Goal: Check status

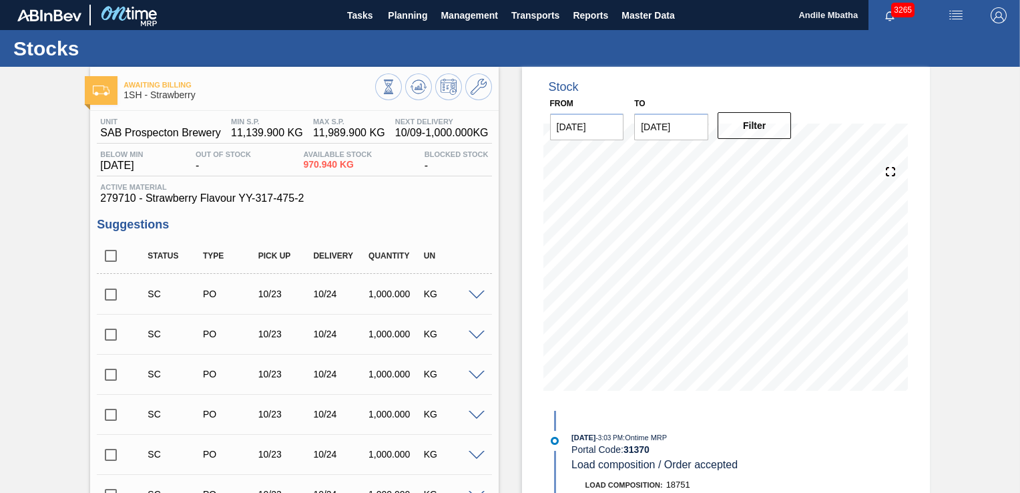
scroll to position [651, 0]
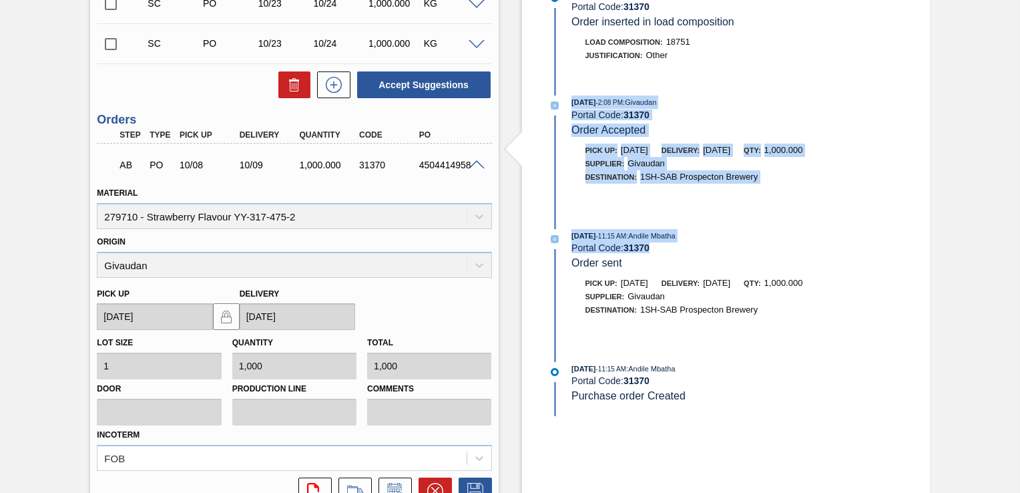
drag, startPoint x: 1017, startPoint y: 258, endPoint x: 988, endPoint y: 76, distance: 184.5
click at [988, 76] on div "Awaiting Billing 1SH - Strawberry Unit SAB Prospecton Brewery MIN S.P. 11,139.9…" at bounding box center [510, 16] width 1020 height 1201
drag, startPoint x: 988, startPoint y: 76, endPoint x: 964, endPoint y: 92, distance: 28.9
click at [964, 92] on div "Awaiting Billing 1SH - Strawberry Unit SAB Prospecton Brewery MIN S.P. 11,139.9…" at bounding box center [510, 16] width 1020 height 1201
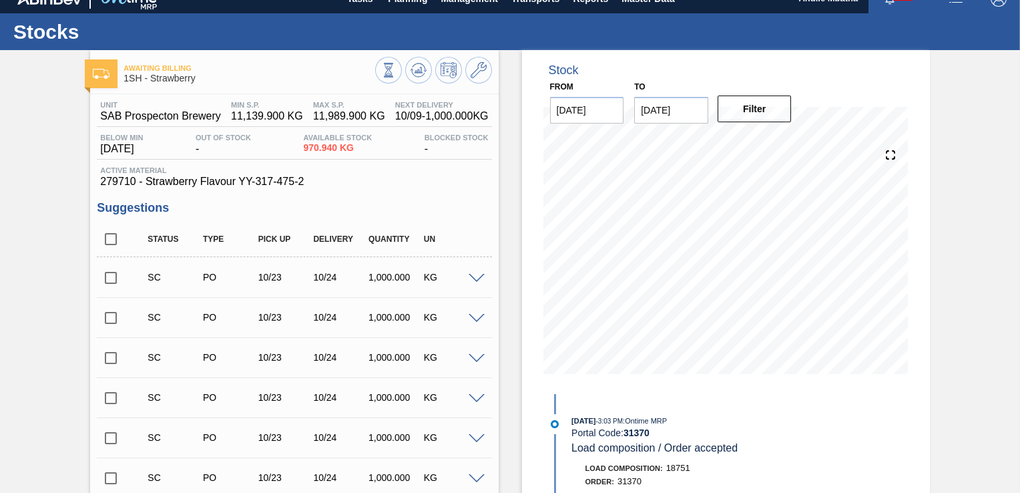
scroll to position [0, 0]
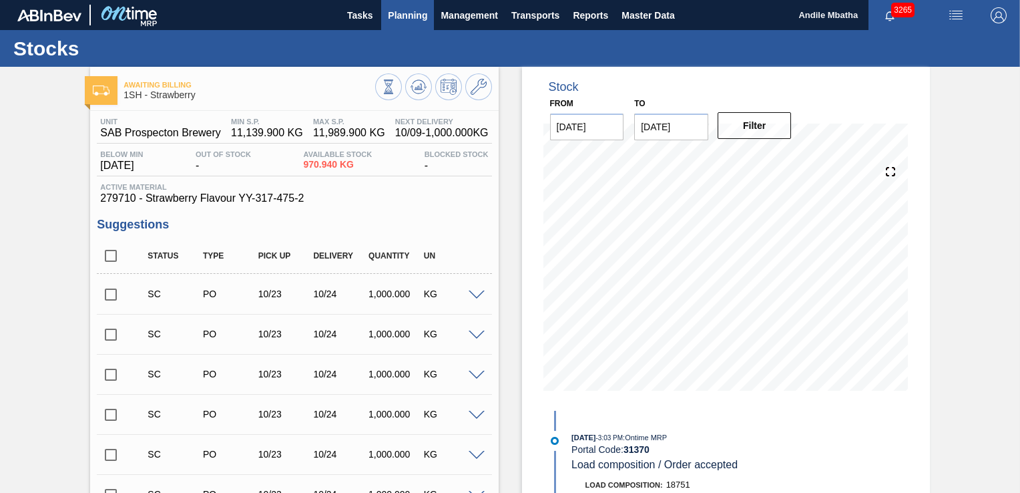
click at [402, 17] on span "Planning" at bounding box center [407, 15] width 39 height 16
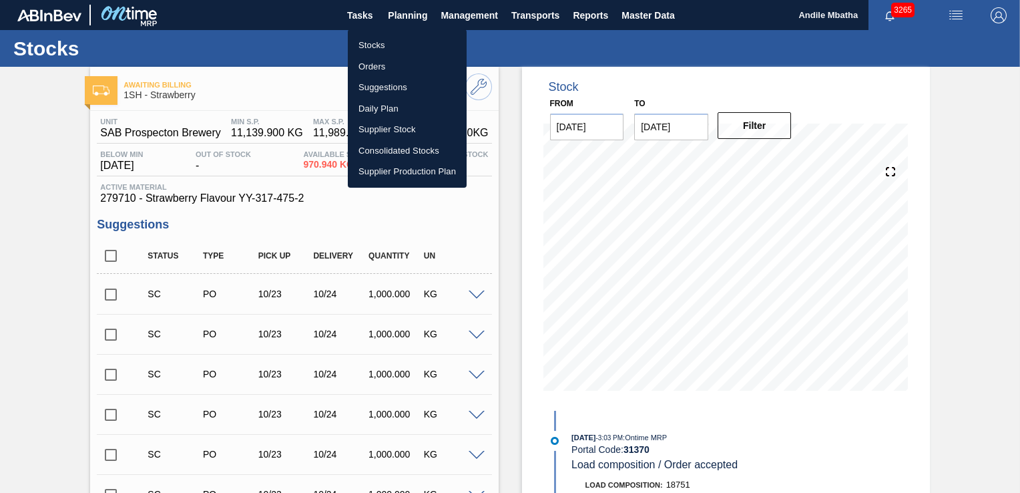
click at [404, 45] on li "Stocks" at bounding box center [407, 45] width 119 height 21
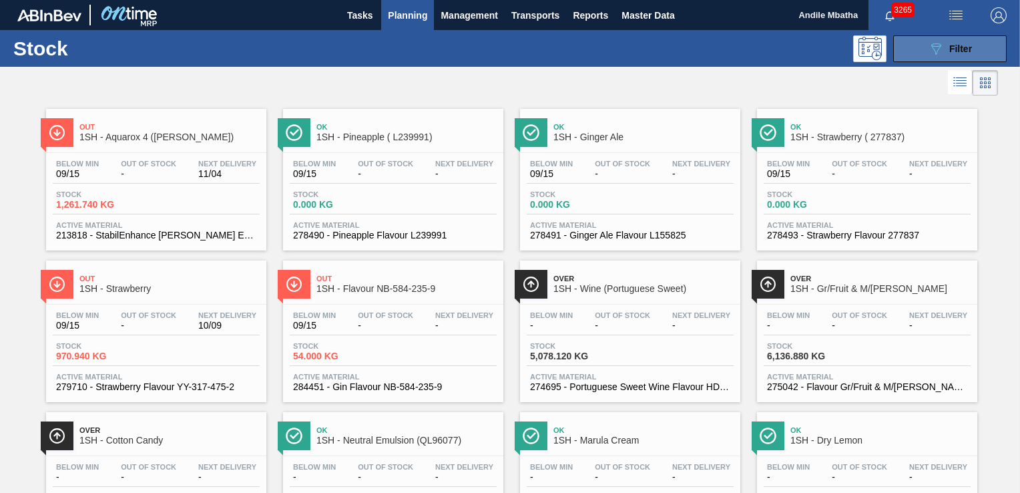
click at [970, 49] on span "Filter" at bounding box center [960, 48] width 23 height 11
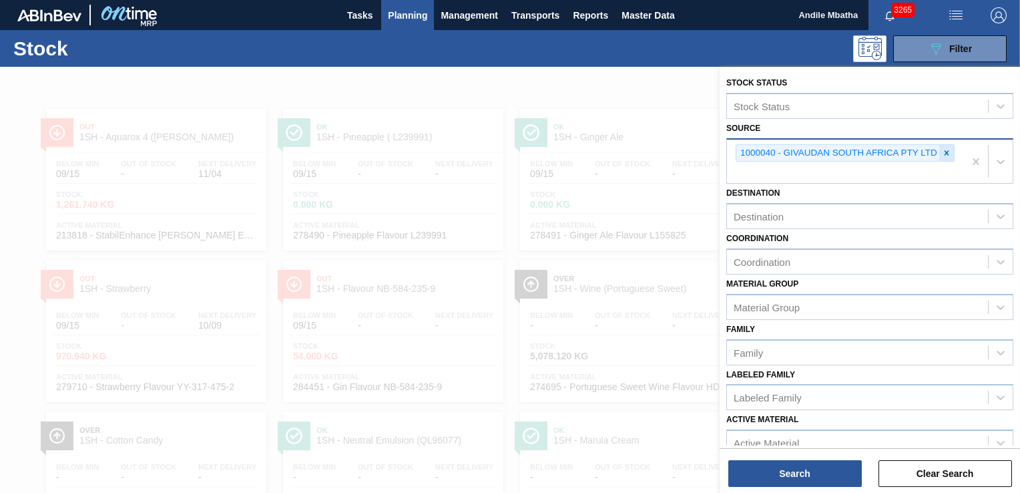
click at [945, 154] on icon at bounding box center [946, 152] width 9 height 9
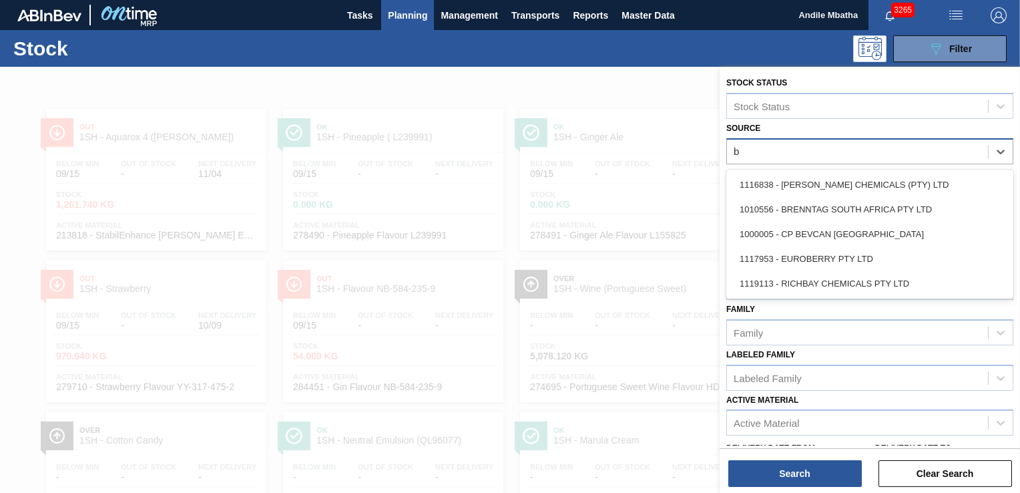
type input "br"
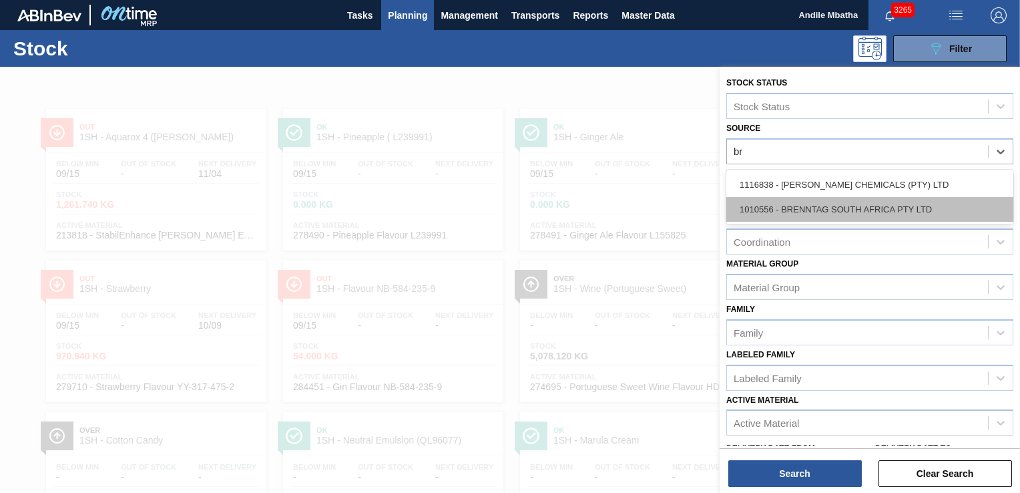
click at [828, 207] on div "1010556 - BRENNTAG SOUTH AFRICA PTY LTD" at bounding box center [869, 209] width 287 height 25
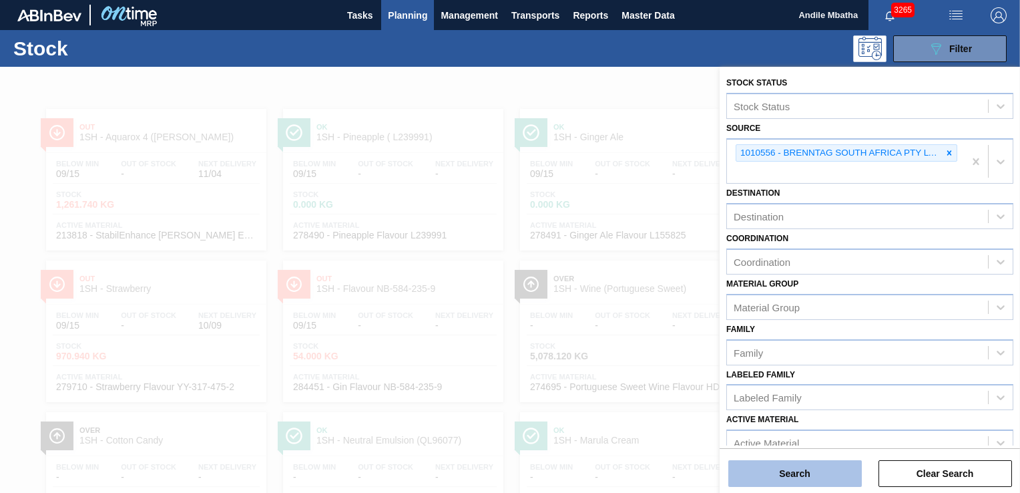
click at [775, 472] on button "Search" at bounding box center [795, 473] width 134 height 27
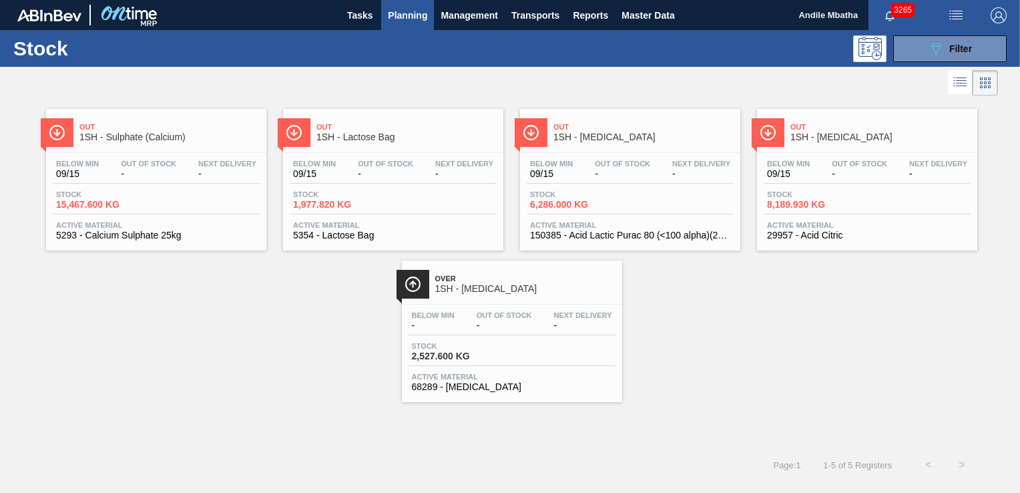
click at [845, 169] on span "-" at bounding box center [859, 174] width 55 height 10
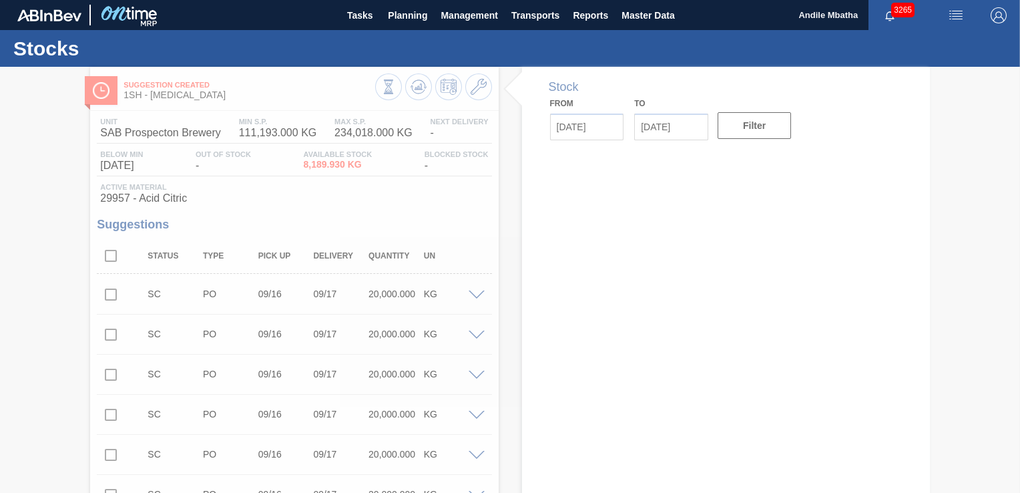
type input "[DATE]"
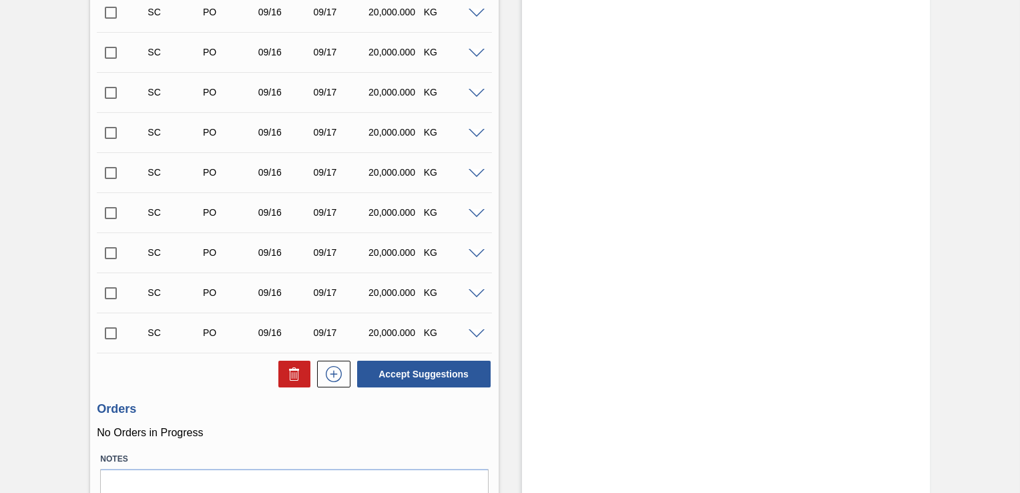
scroll to position [467, 0]
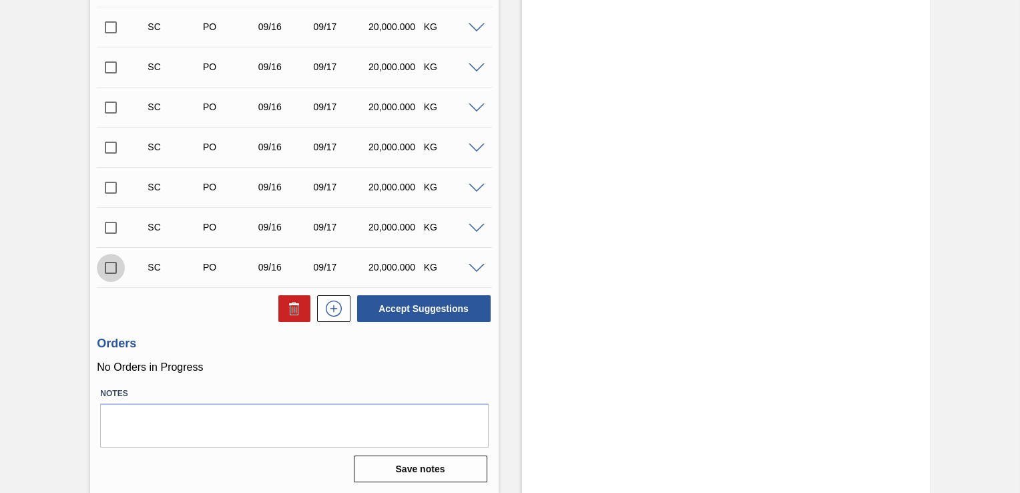
click at [114, 271] on input "checkbox" at bounding box center [111, 268] width 28 height 28
click at [413, 306] on button "Accept Suggestions" at bounding box center [424, 308] width 134 height 27
checkbox input "false"
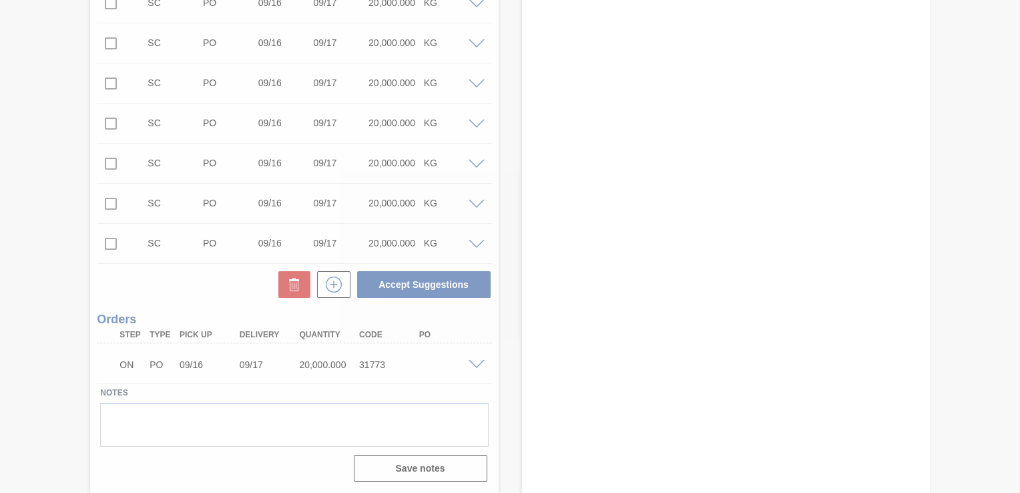
scroll to position [451, 0]
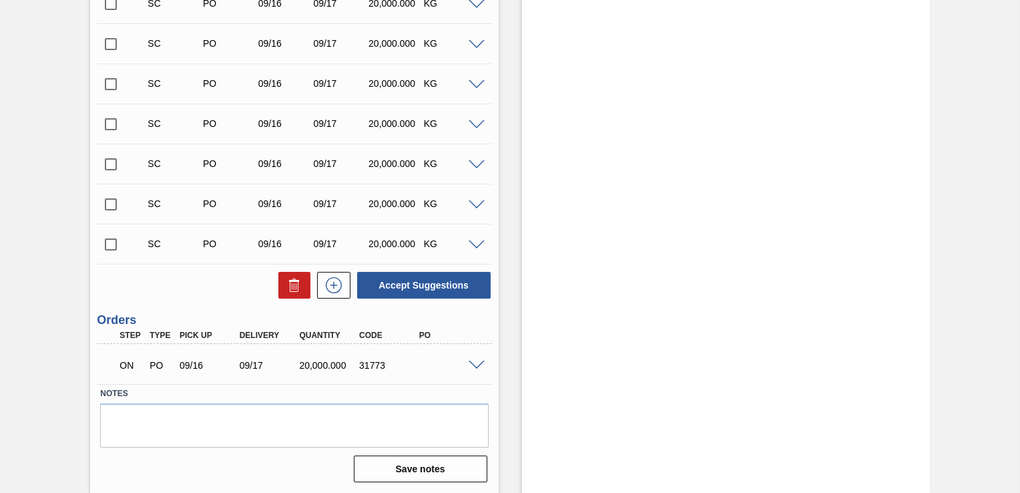
click at [606, 316] on div "Stock From 09/15/2025 to 09/29/2025 Filter" at bounding box center [726, 54] width 408 height 877
click at [677, 146] on div "Stock From 09/15/2025 to 09/29/2025 Filter" at bounding box center [726, 54] width 408 height 877
click at [472, 367] on span at bounding box center [477, 366] width 16 height 10
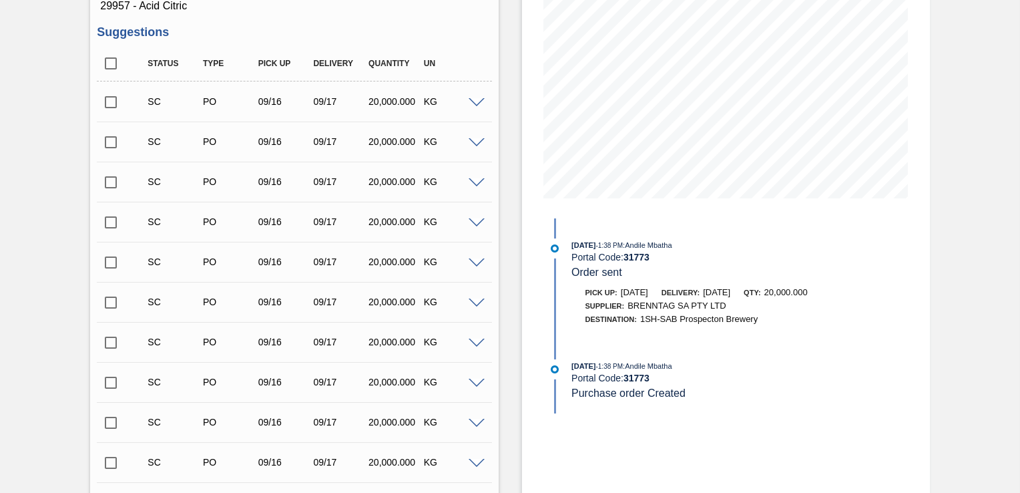
scroll to position [267, 0]
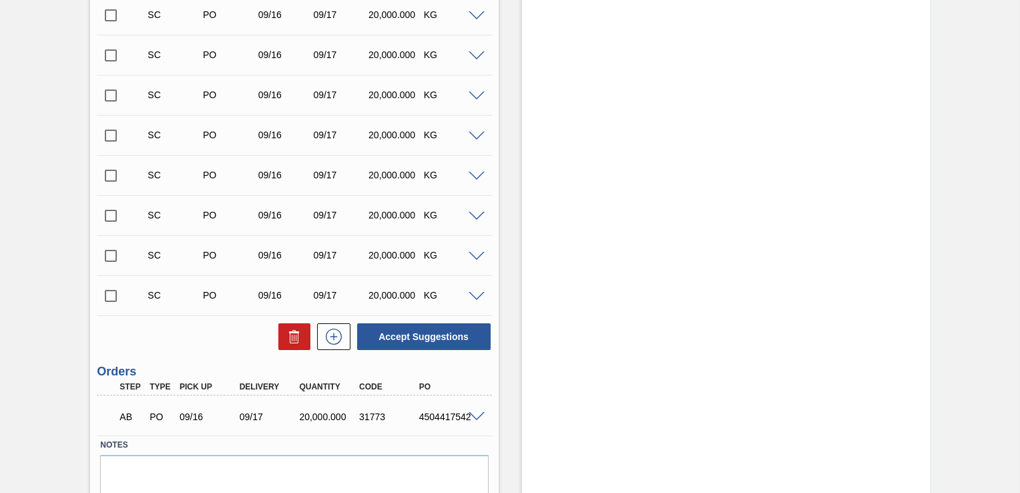
scroll to position [451, 0]
